Goal: Task Accomplishment & Management: Manage account settings

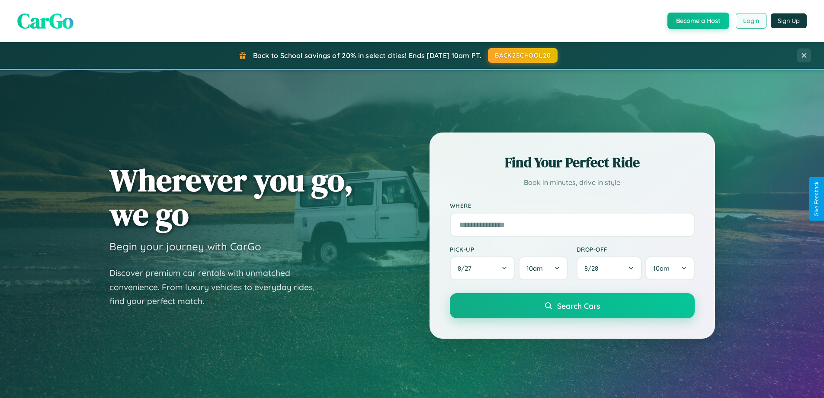
click at [751, 21] on button "Login" at bounding box center [751, 21] width 31 height 16
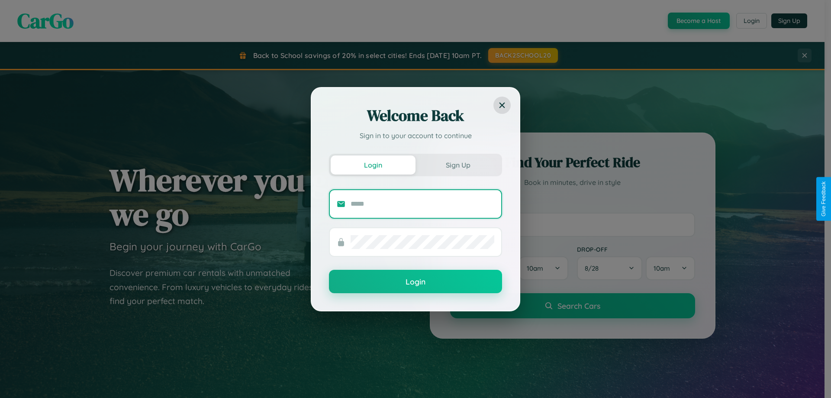
click at [422, 203] on input "text" at bounding box center [423, 204] width 144 height 14
type input "**********"
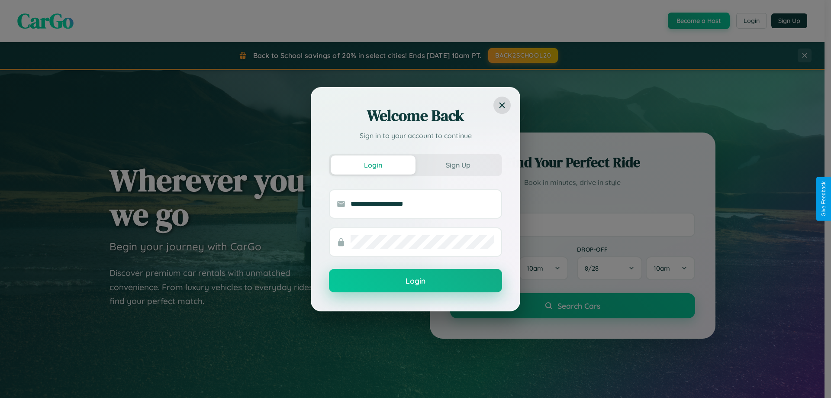
click at [415, 281] on button "Login" at bounding box center [415, 280] width 173 height 23
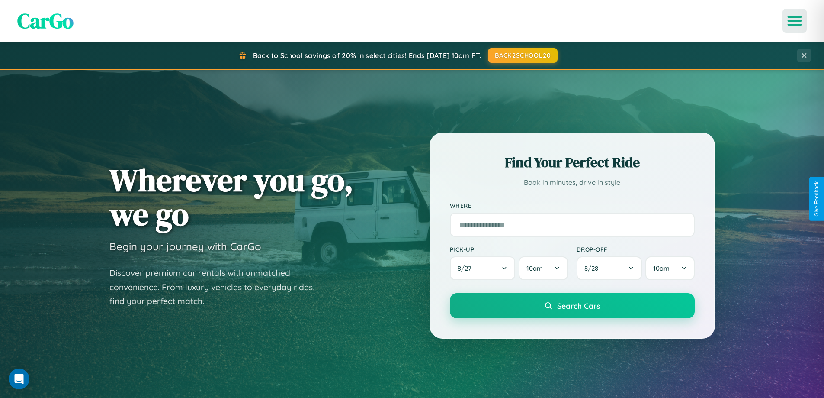
click at [795, 21] on icon "Open menu" at bounding box center [795, 21] width 13 height 8
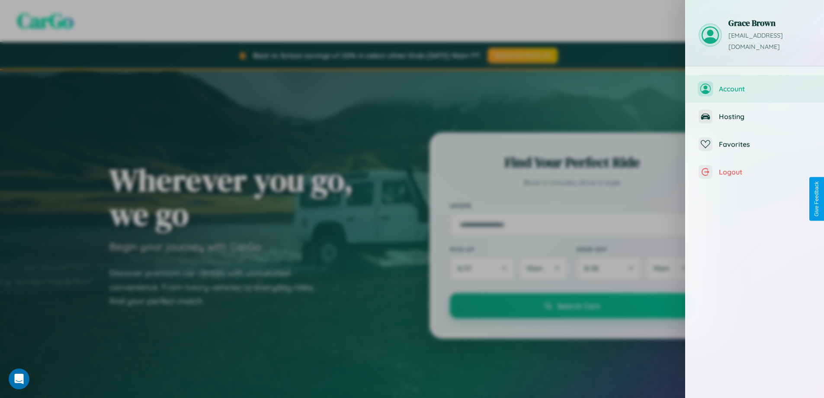
click at [755, 84] on span "Account" at bounding box center [765, 88] width 92 height 9
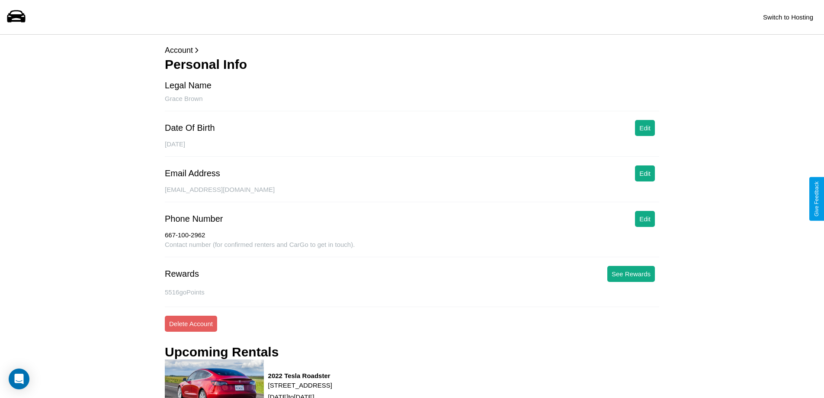
scroll to position [338, 0]
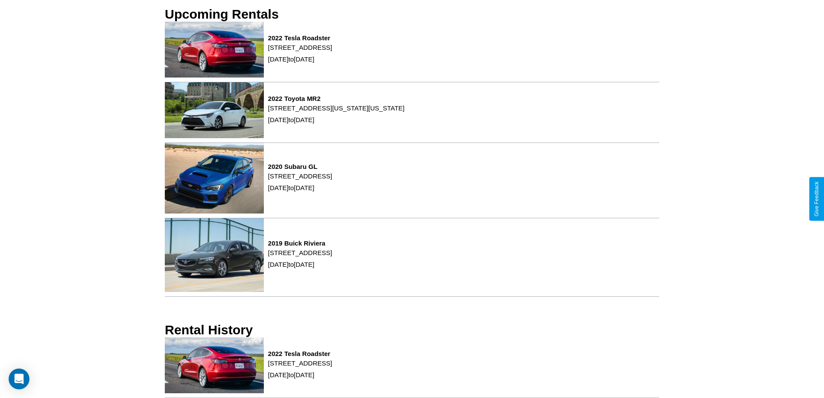
click at [412, 367] on div "2022 Tesla Roadster [STREET_ADDRESS] [DATE] to [DATE]" at bounding box center [412, 367] width 495 height 61
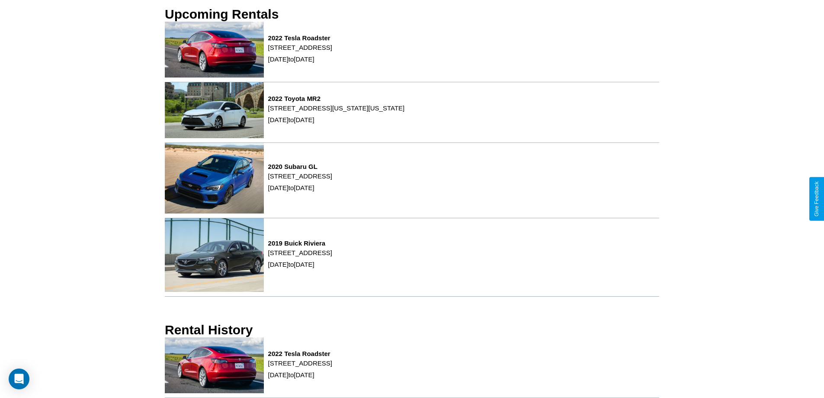
click at [412, 367] on div "2022 Tesla Roadster [STREET_ADDRESS] [DATE] to [DATE]" at bounding box center [412, 367] width 495 height 61
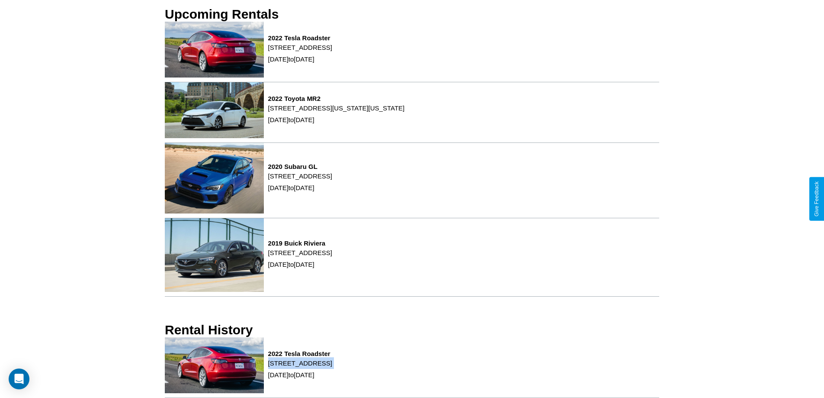
click at [412, 367] on div "2022 Tesla Roadster [STREET_ADDRESS] [DATE] to [DATE]" at bounding box center [412, 367] width 495 height 61
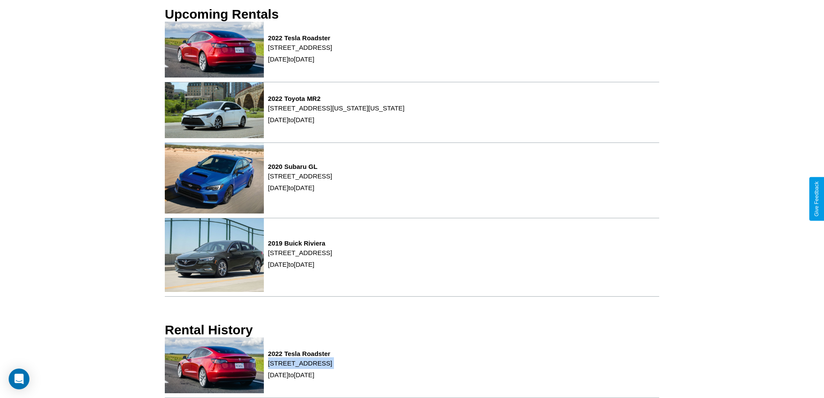
click at [412, 367] on div "2022 Tesla Roadster [STREET_ADDRESS] [DATE] to [DATE]" at bounding box center [412, 367] width 495 height 61
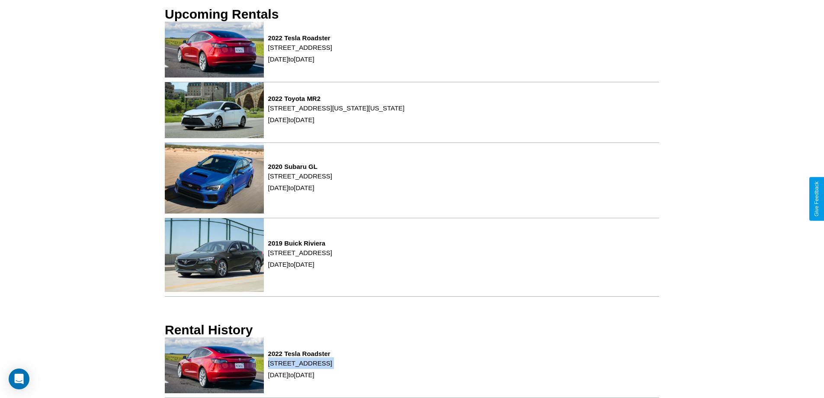
click at [412, 367] on div "2022 Tesla Roadster [STREET_ADDRESS] [DATE] to [DATE]" at bounding box center [412, 367] width 495 height 61
